Goal: Task Accomplishment & Management: Manage account settings

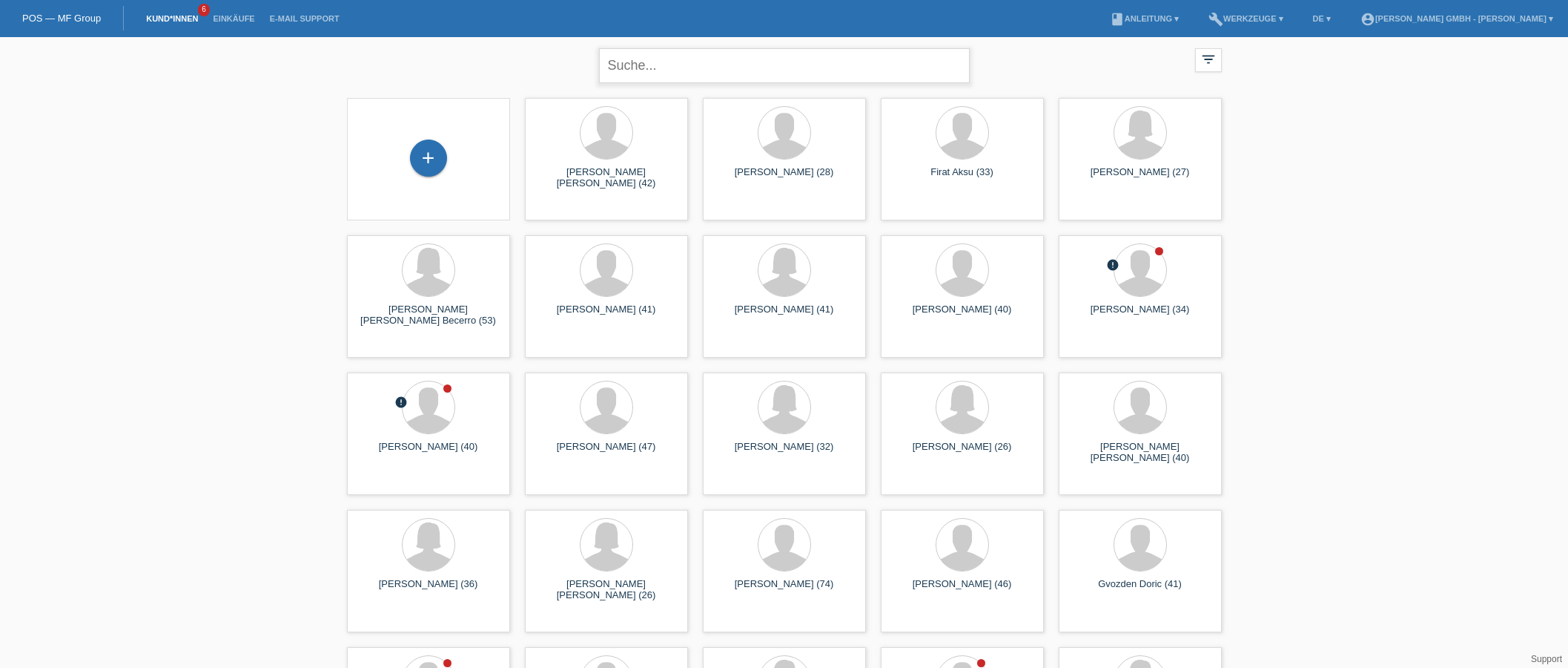
click at [694, 62] on input "text" at bounding box center [784, 65] width 370 height 34
type input "rusla"
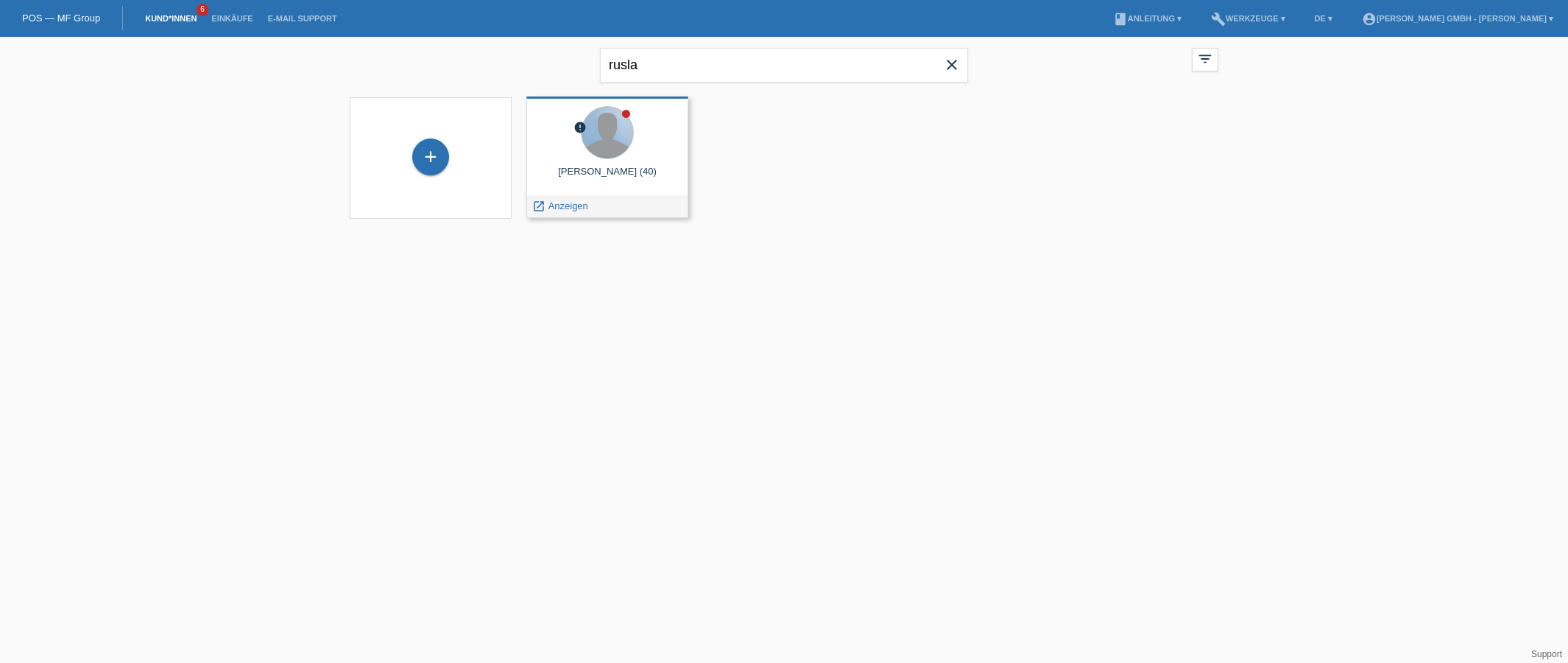
click at [616, 148] on div at bounding box center [607, 132] width 52 height 52
click at [564, 207] on span "Anzeigen" at bounding box center [568, 205] width 40 height 11
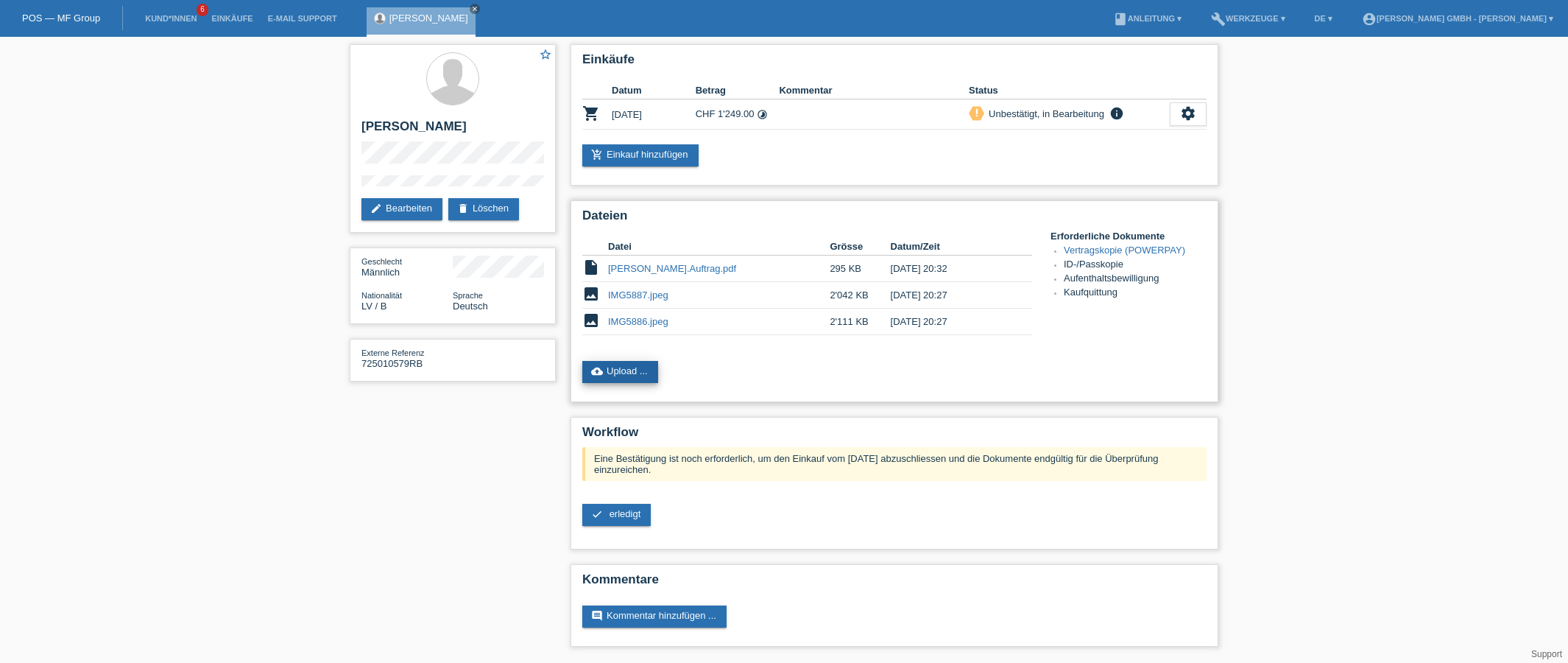
click at [627, 376] on link "cloud_upload Upload ..." at bounding box center [621, 372] width 76 height 22
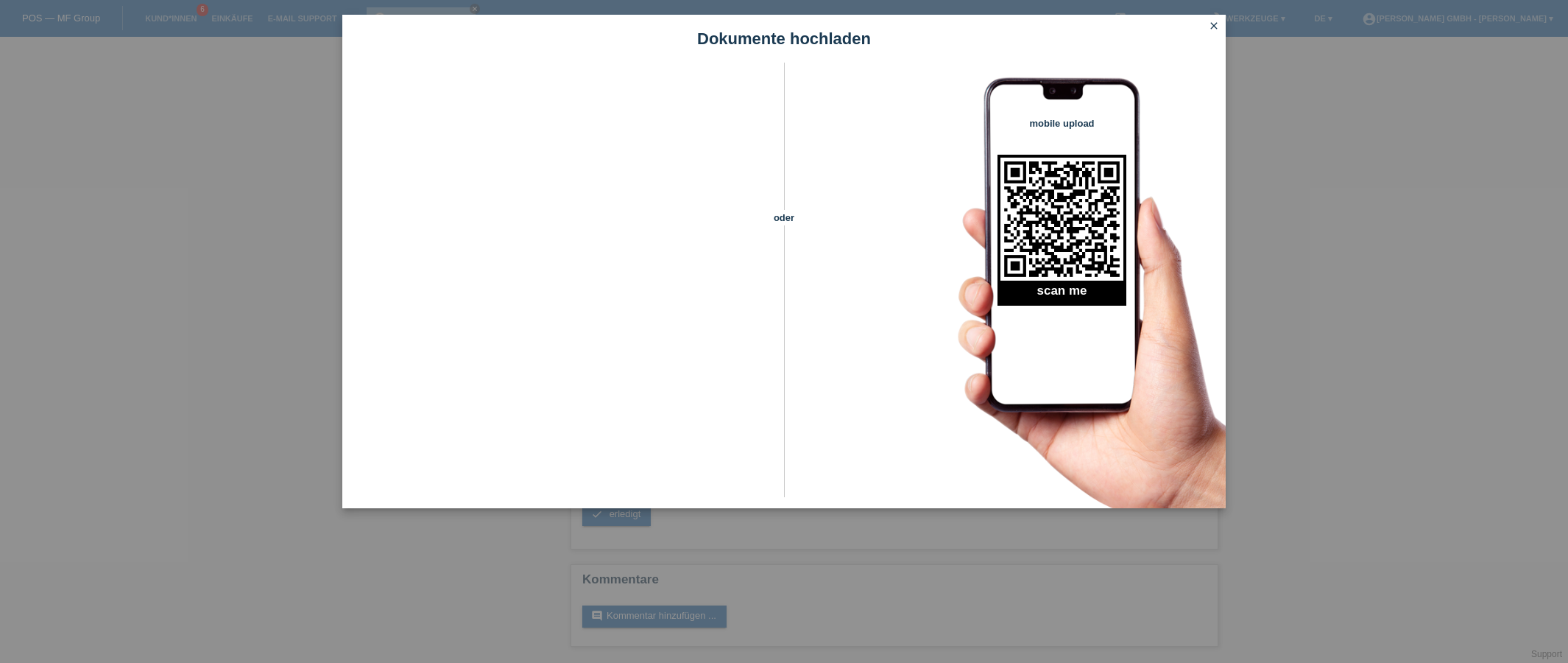
click at [1209, 25] on icon "close" at bounding box center [1213, 25] width 12 height 12
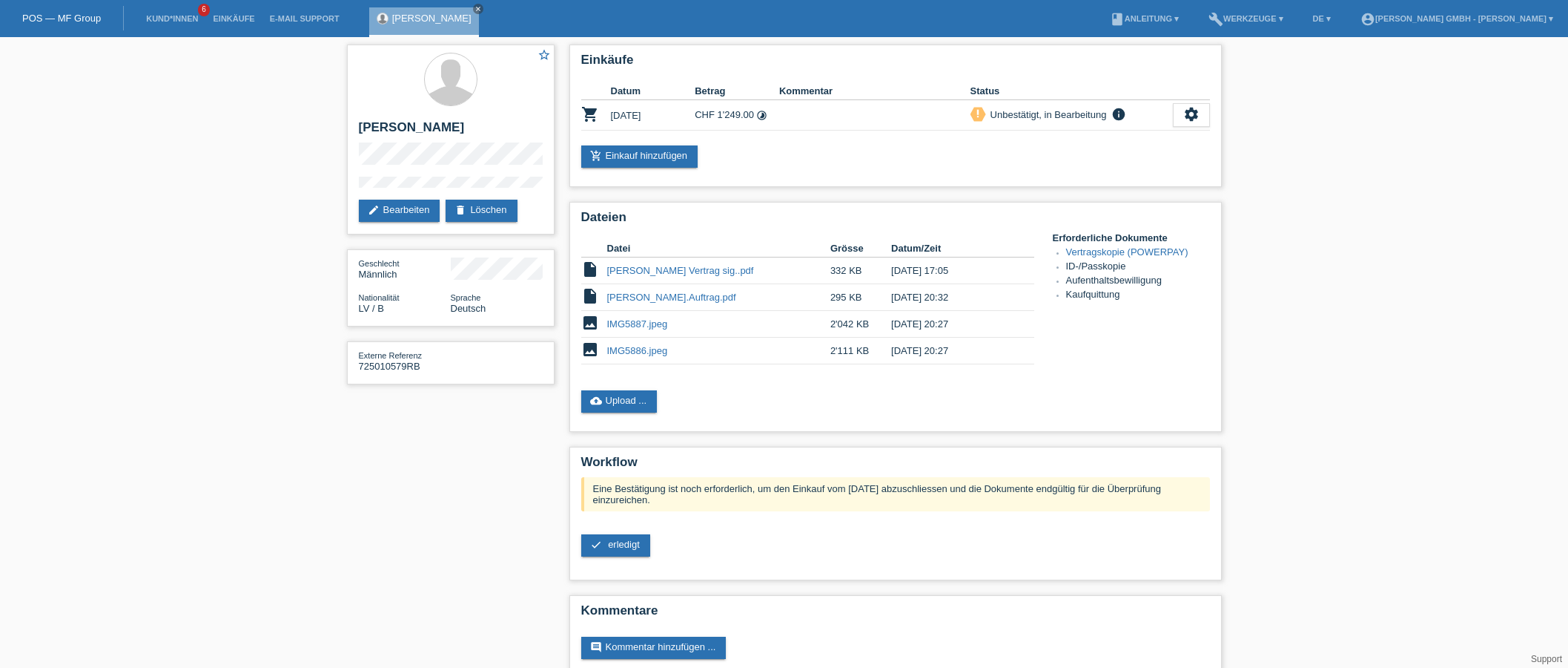
click at [1391, 280] on div "star_border [PERSON_NAME] edit Bearbeiten delete Löschen Geschlecht Männlich Na…" at bounding box center [784, 366] width 1568 height 656
click at [482, 8] on icon "close" at bounding box center [479, 9] width 8 height 8
click at [1426, 230] on div "star_border [PERSON_NAME] edit Bearbeiten delete Löschen Geschlecht Männlich Na…" at bounding box center [784, 366] width 1568 height 656
